Goal: Contribute content: Add original content to the website for others to see

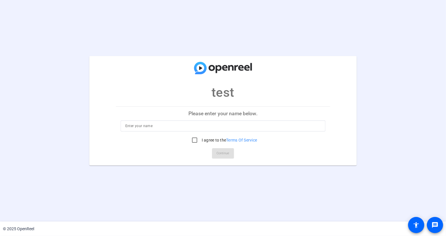
click at [126, 125] on input at bounding box center [223, 126] width 196 height 7
type input "test"
click at [194, 138] on input "I agree to the Terms Of Service" at bounding box center [195, 141] width 12 height 12
checkbox input "true"
click at [223, 154] on span "Continue" at bounding box center [223, 153] width 13 height 9
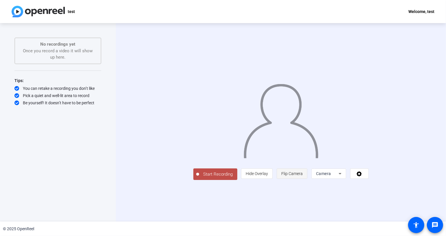
click at [303, 176] on span "Flip Camera" at bounding box center [291, 174] width 21 height 5
click at [199, 178] on span "Start Recording" at bounding box center [218, 174] width 38 height 7
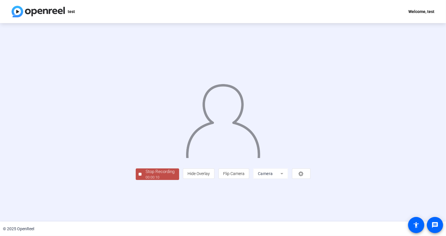
click at [146, 175] on div "Stop Recording" at bounding box center [160, 172] width 29 height 7
